Goal: Task Accomplishment & Management: Complete application form

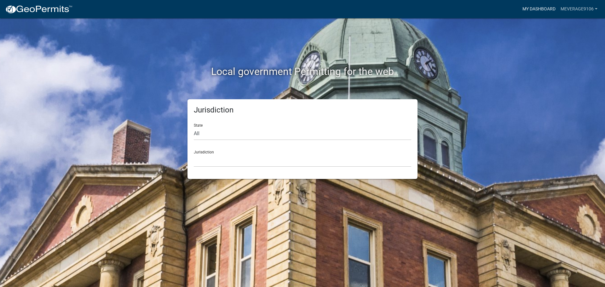
click at [526, 9] on link "My Dashboard" at bounding box center [539, 9] width 38 height 12
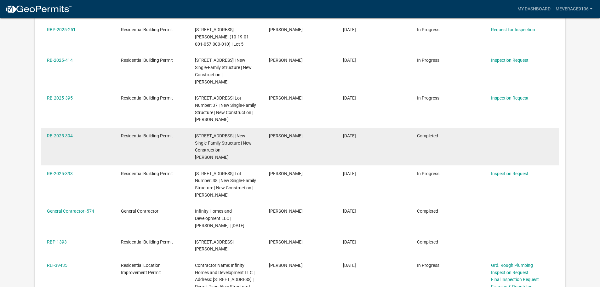
scroll to position [199, 0]
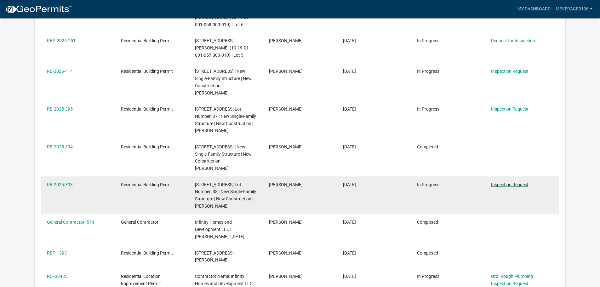
click at [523, 187] on link "Inspection Request" at bounding box center [510, 184] width 38 height 5
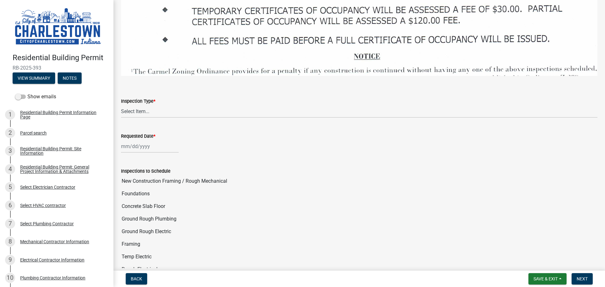
scroll to position [946, 0]
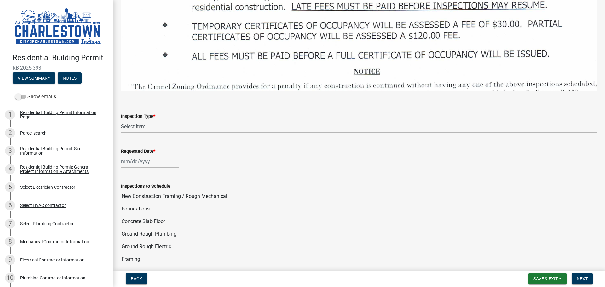
click at [152, 122] on select "Select Item... New Construction Framing / Rough Mechanical Foundations Concrete…" at bounding box center [359, 126] width 477 height 13
click at [121, 120] on select "Select Item... New Construction Framing / Rough Mechanical Foundations Concrete…" at bounding box center [359, 126] width 477 height 13
select select "18e7c4b3-438d-46af-8feb-0ae748388863"
select select "10"
select select "2025"
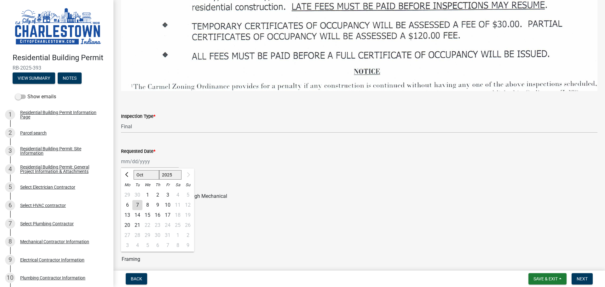
click at [135, 159] on div "[PERSON_NAME] Feb Mar Apr [PERSON_NAME][DATE] Sep [DATE] 1526 1527 1528 1529 15…" at bounding box center [150, 161] width 58 height 13
click at [184, 155] on div "[PERSON_NAME] Feb Mar Apr [PERSON_NAME][DATE] Sep [DATE] 1526 1527 1528 1529 15…" at bounding box center [359, 161] width 477 height 13
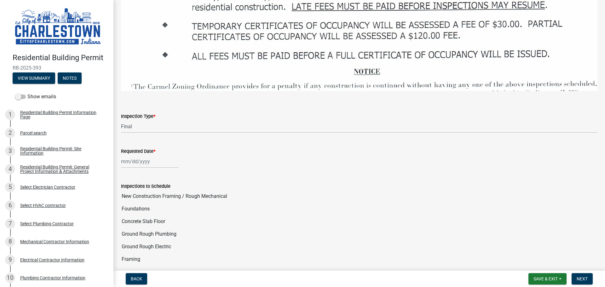
select select "10"
select select "2025"
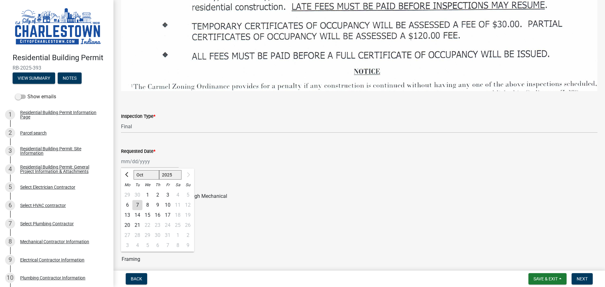
click at [147, 157] on div "[PERSON_NAME] Feb Mar Apr [PERSON_NAME][DATE] Sep [DATE] 1526 1527 1528 1529 15…" at bounding box center [150, 161] width 58 height 13
click at [167, 200] on div "10" at bounding box center [168, 205] width 10 height 10
type input "[DATE]"
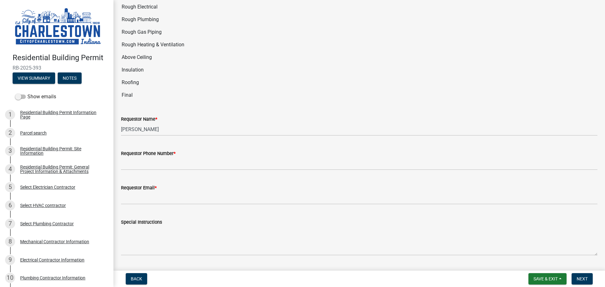
scroll to position [1236, 0]
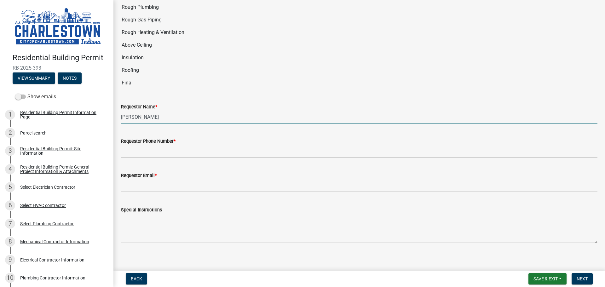
drag, startPoint x: 159, startPoint y: 113, endPoint x: 112, endPoint y: 114, distance: 47.9
click at [112, 114] on div "Residential Building Permit RB-2025-393 View Summary Notes Show emails 1 Reside…" at bounding box center [302, 143] width 605 height 287
type input "[PERSON_NAME]"
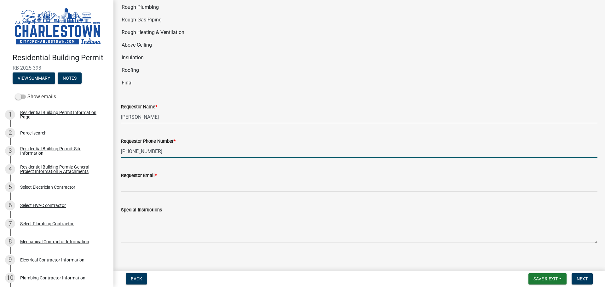
type input "[PHONE_NUMBER]"
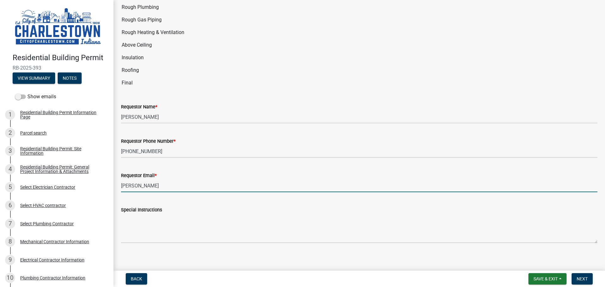
type input "[PERSON_NAME][EMAIL_ADDRESS][PERSON_NAME][DOMAIN_NAME]"
click at [582, 279] on span "Next" at bounding box center [582, 278] width 11 height 5
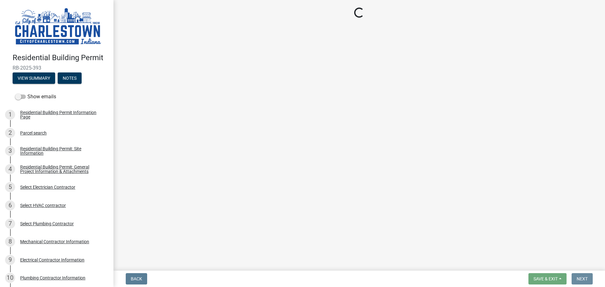
scroll to position [0, 0]
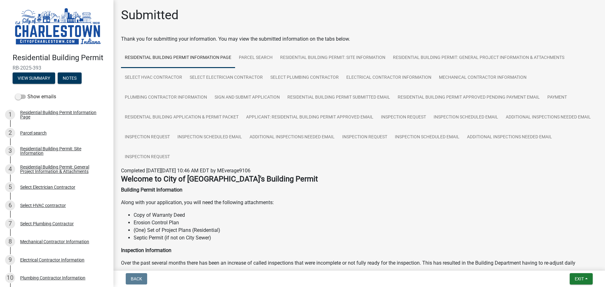
click at [57, 23] on img at bounding box center [58, 27] width 91 height 40
click at [59, 33] on img at bounding box center [58, 27] width 91 height 40
click at [580, 279] on span "Exit" at bounding box center [579, 278] width 9 height 5
click at [572, 261] on button "Save & Exit" at bounding box center [567, 262] width 50 height 15
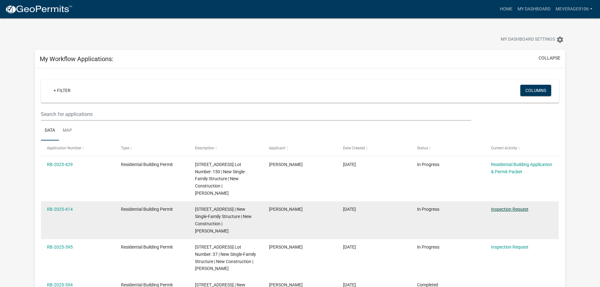
click at [526, 212] on link "Inspection Request" at bounding box center [510, 209] width 38 height 5
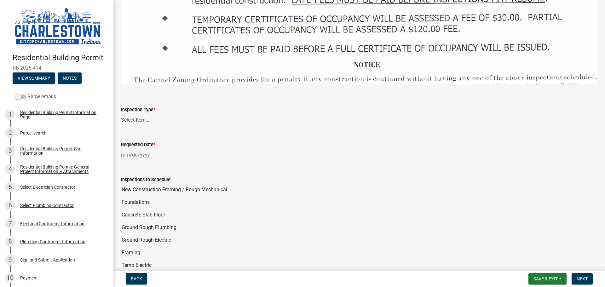
scroll to position [998, 0]
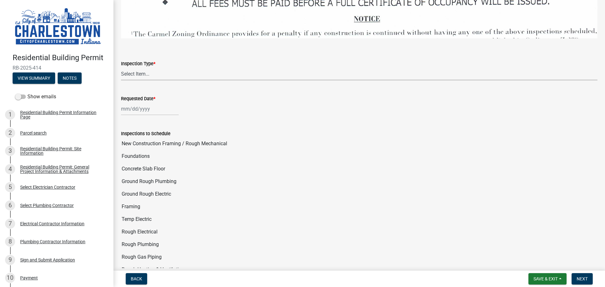
click at [136, 69] on select "Select Item... New Construction Framing / Rough Mechanical Foundations Concrete…" at bounding box center [359, 73] width 477 height 13
